Goal: Task Accomplishment & Management: Use online tool/utility

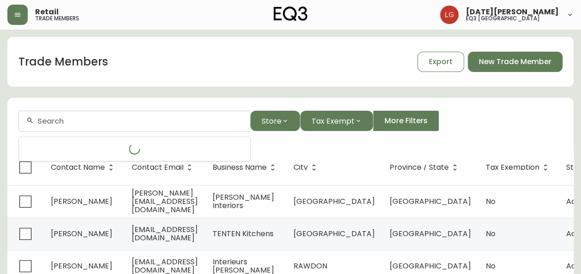
click at [67, 118] on input "text" at bounding box center [139, 121] width 205 height 9
type input "guy"
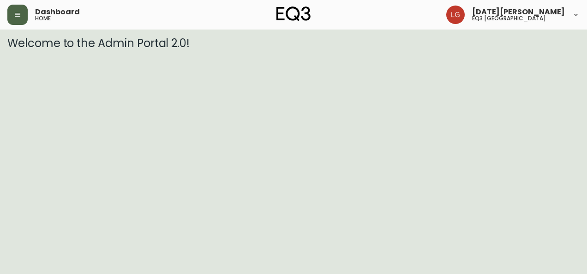
click at [16, 17] on icon "button" at bounding box center [18, 15] width 6 height 4
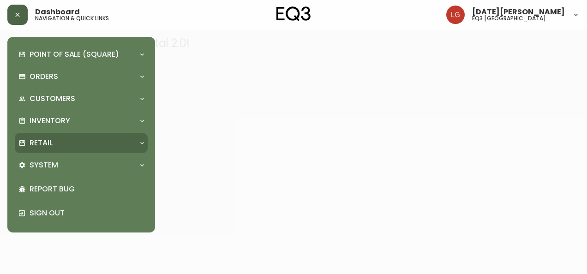
click at [68, 139] on div "Retail" at bounding box center [81, 143] width 133 height 20
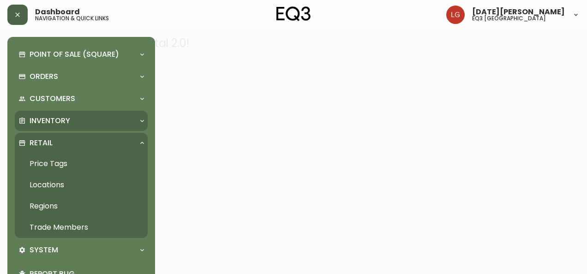
click at [73, 112] on div "Inventory" at bounding box center [81, 121] width 133 height 20
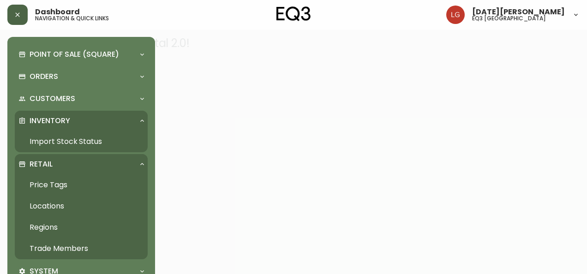
click at [72, 138] on link "Import Stock Status" at bounding box center [81, 141] width 133 height 21
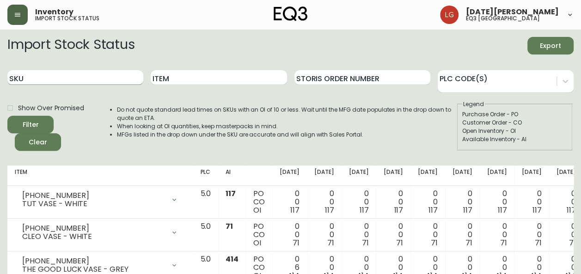
click at [73, 72] on input "SKU" at bounding box center [75, 77] width 136 height 15
paste input "Hi everyone, Here’s today’s update: Sales & Quotes Total sales: $2,244.19 Total…"
drag, startPoint x: 140, startPoint y: 78, endPoint x: -2, endPoint y: 98, distance: 143.7
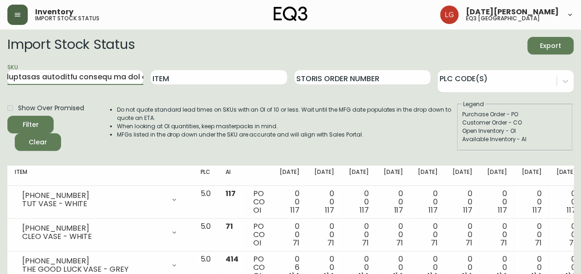
scroll to position [0, 5000]
drag, startPoint x: 141, startPoint y: 77, endPoint x: -2, endPoint y: 76, distance: 143.2
drag, startPoint x: 139, startPoint y: 78, endPoint x: -2, endPoint y: 81, distance: 140.4
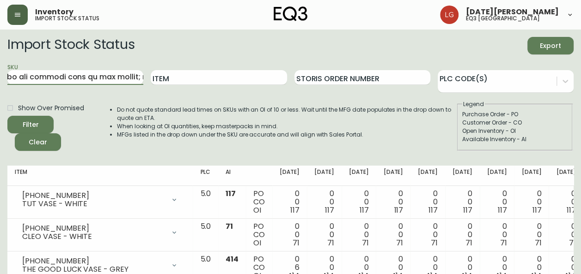
type input "Hi everyone, Here’s today’s update: Sales & Quotes Total sales: $2,244.19 Total…"
